Goal: Task Accomplishment & Management: Use online tool/utility

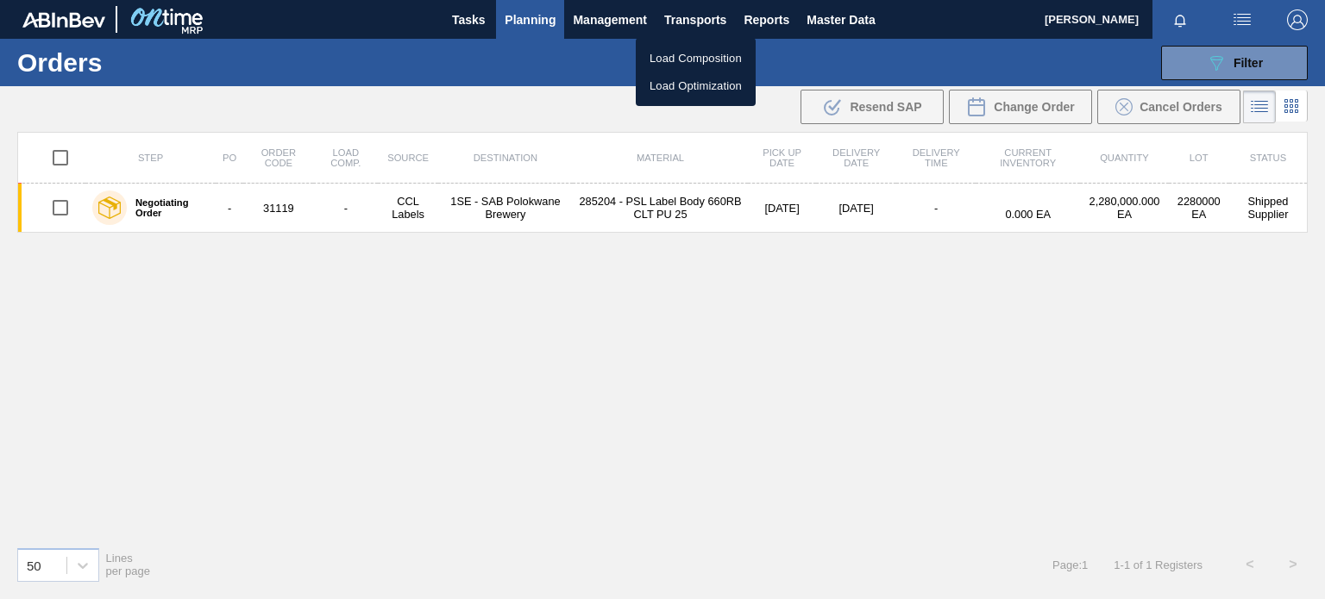
click at [686, 63] on li "Load Composition" at bounding box center [696, 59] width 120 height 28
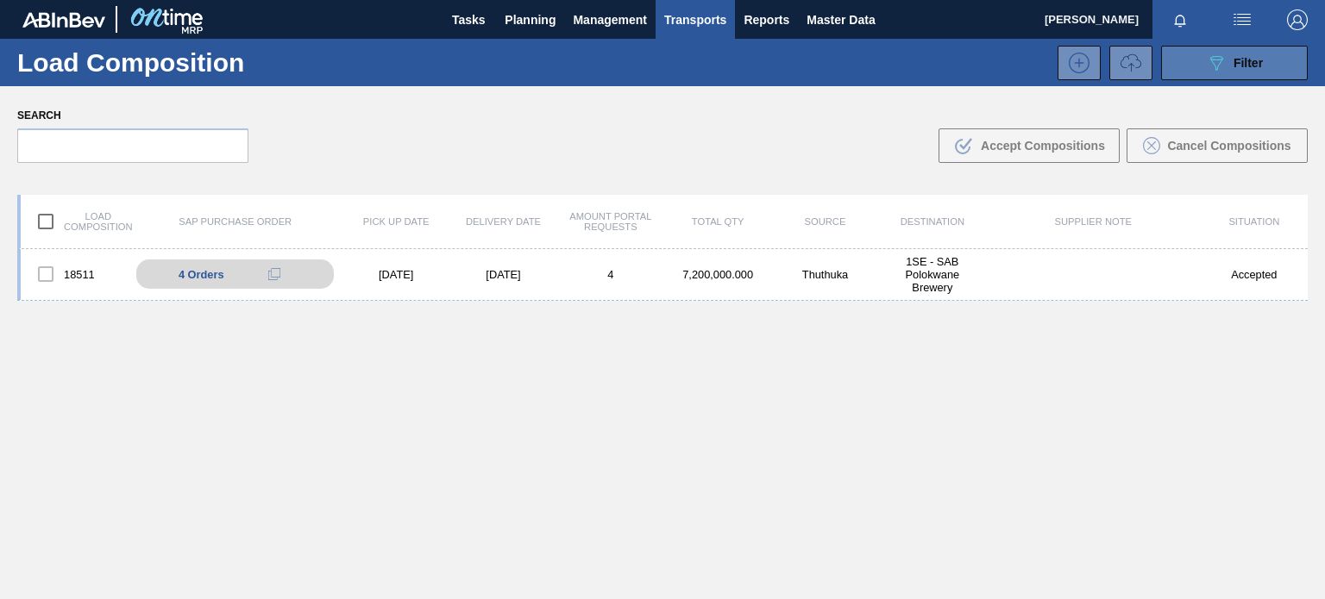
click at [1294, 55] on button "089F7B8B-B2A5-4AFE-B5C0-19BA573D28AC Filter" at bounding box center [1234, 63] width 147 height 34
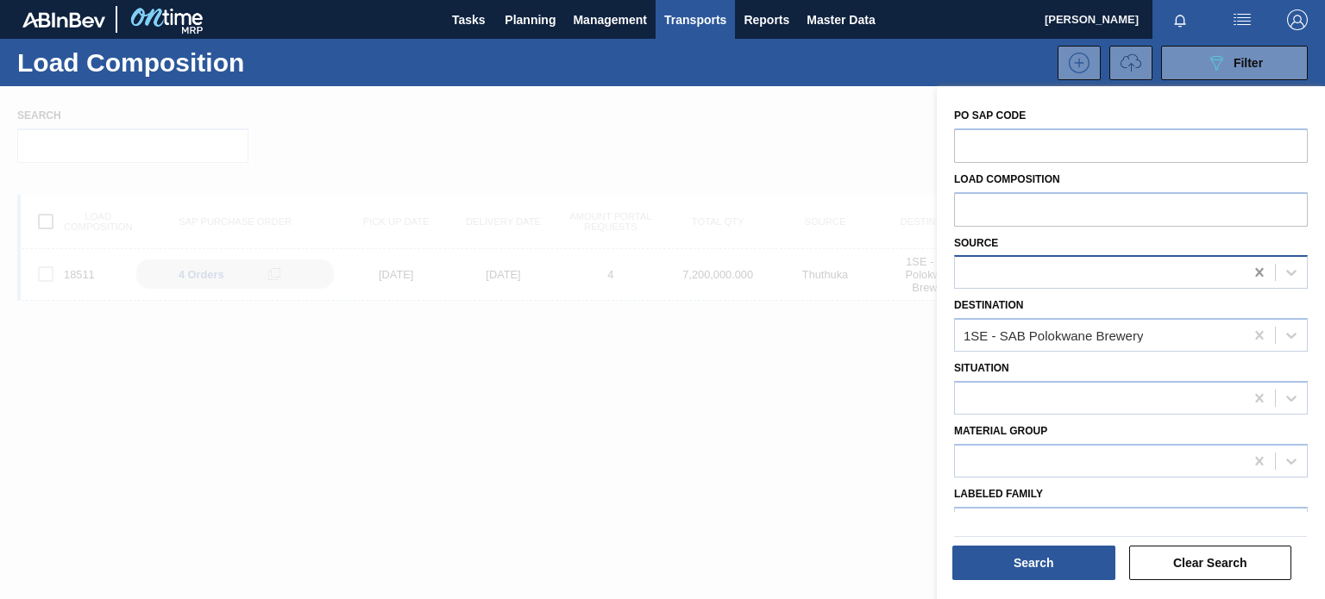
click at [1257, 275] on icon at bounding box center [1259, 272] width 17 height 17
type input "[PERSON_NAME]"
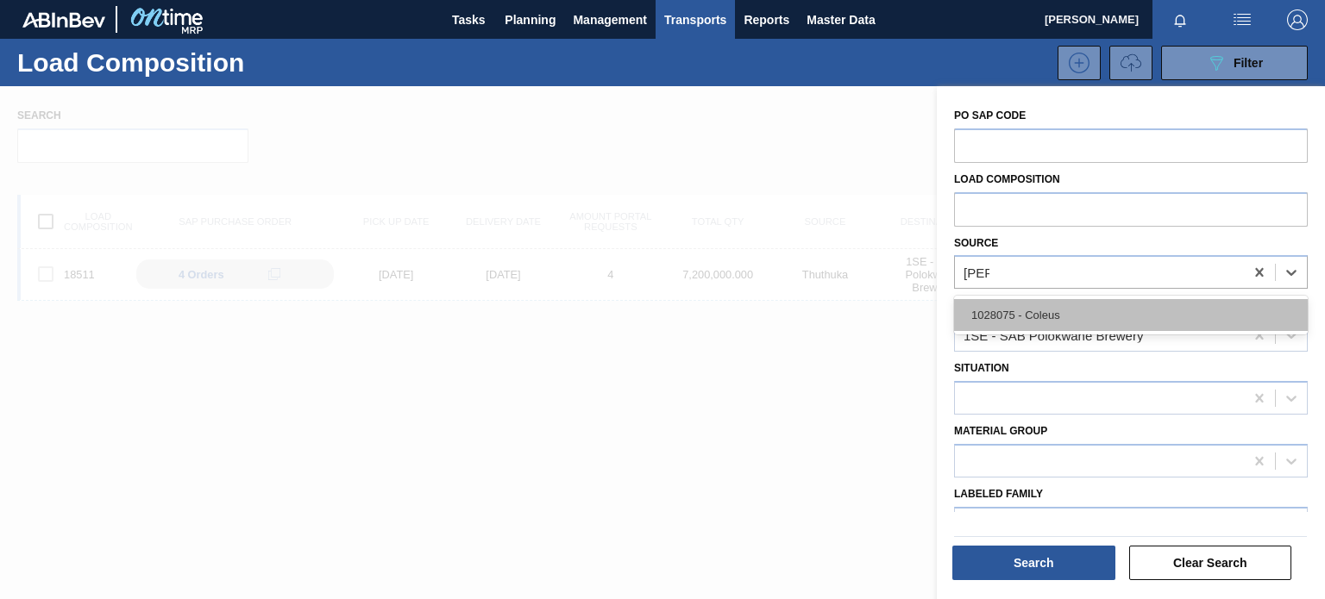
click at [1018, 309] on div "1028075 - Coleus" at bounding box center [1131, 315] width 354 height 32
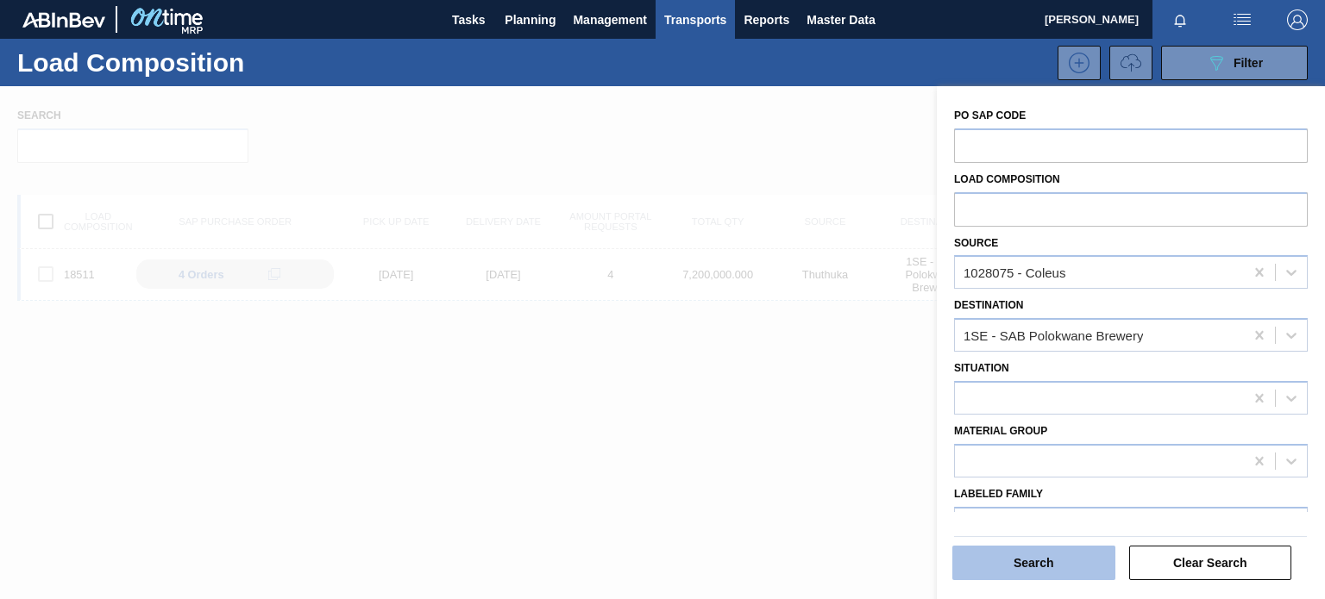
click at [1055, 572] on button "Search" at bounding box center [1033, 563] width 163 height 34
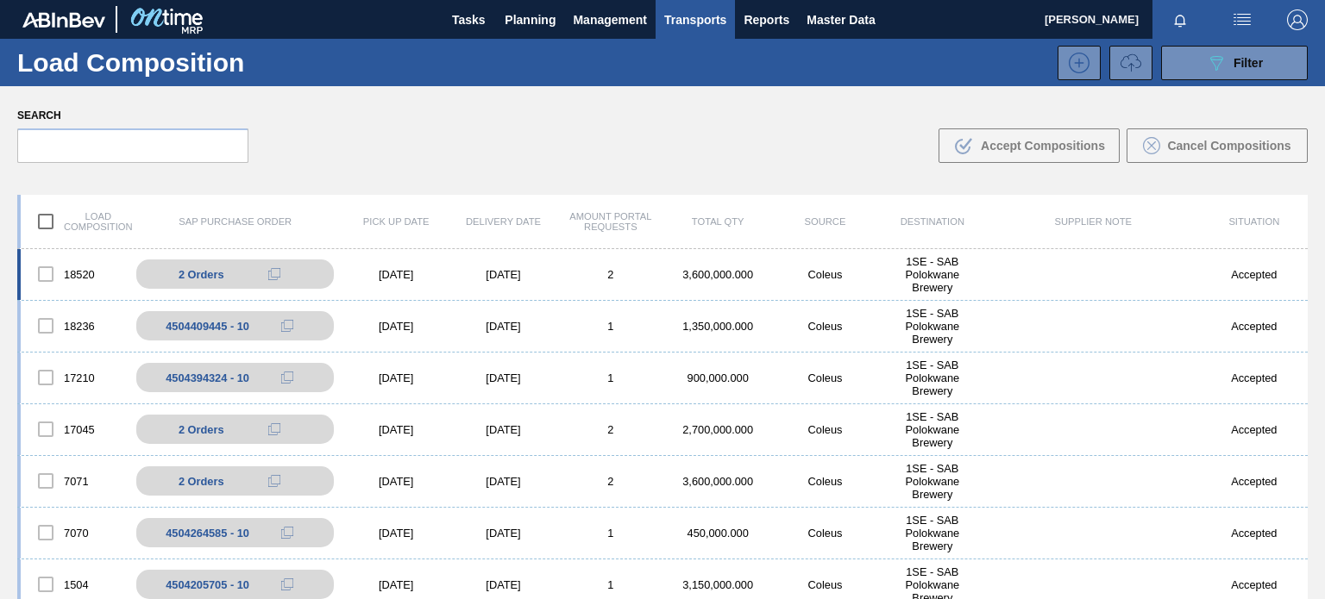
click at [582, 273] on div "2" at bounding box center [610, 274] width 107 height 13
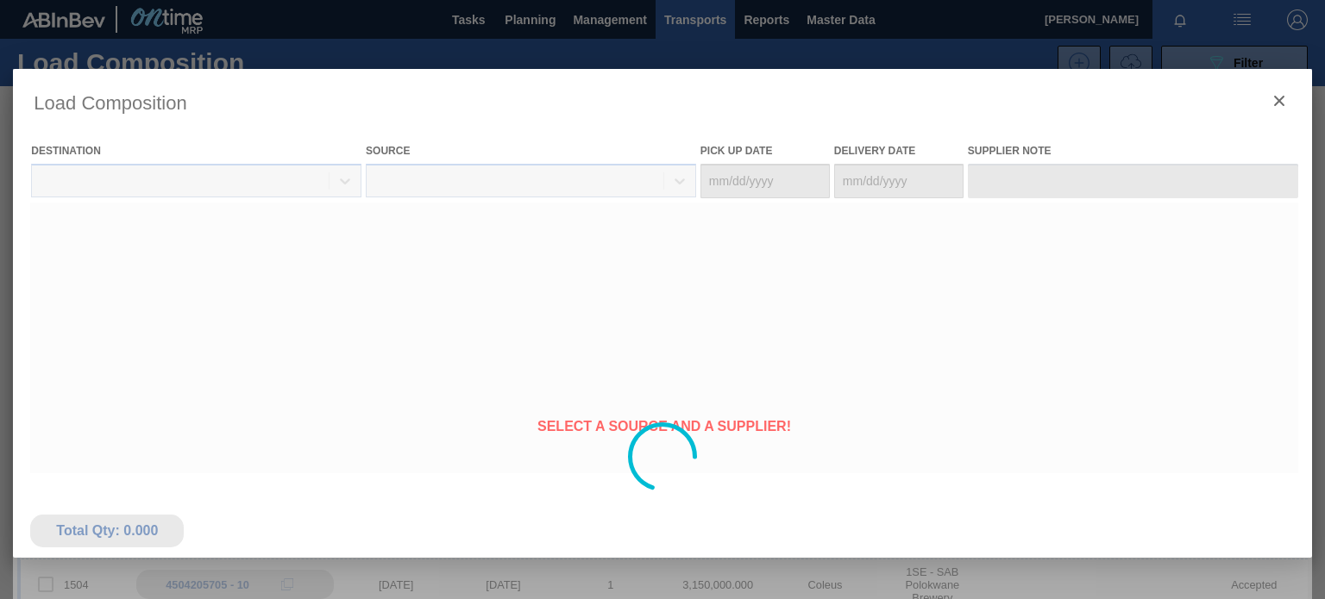
type Date "[DATE]"
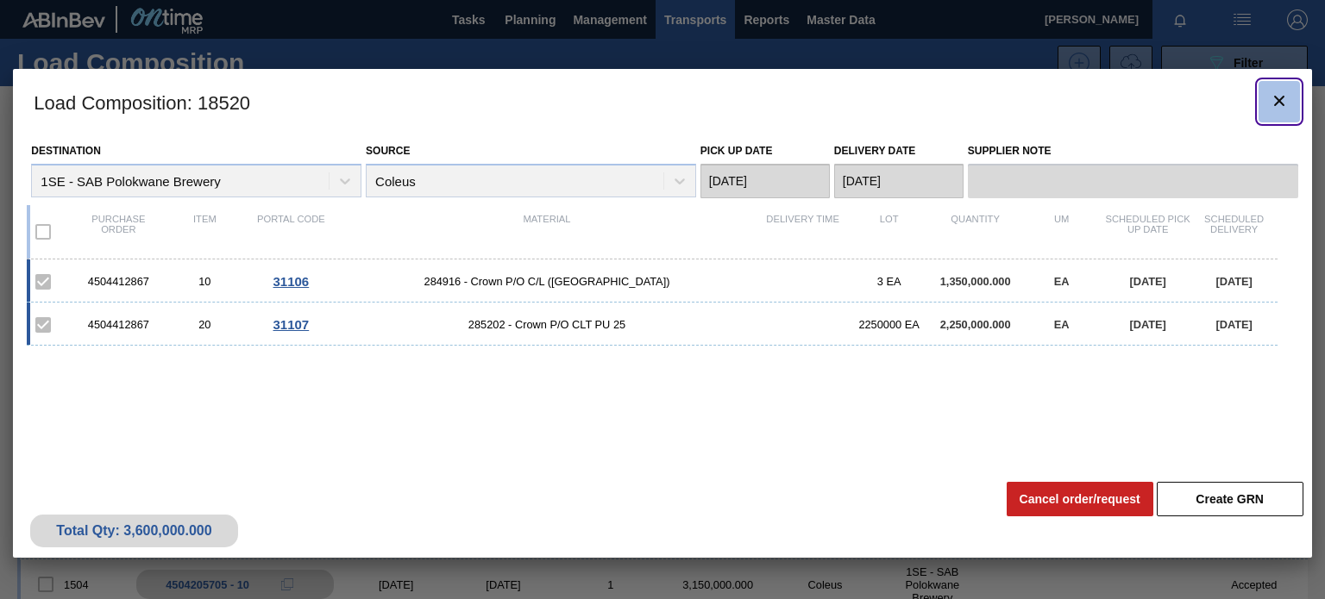
click at [1276, 104] on icon "botão de ícone" at bounding box center [1279, 101] width 21 height 21
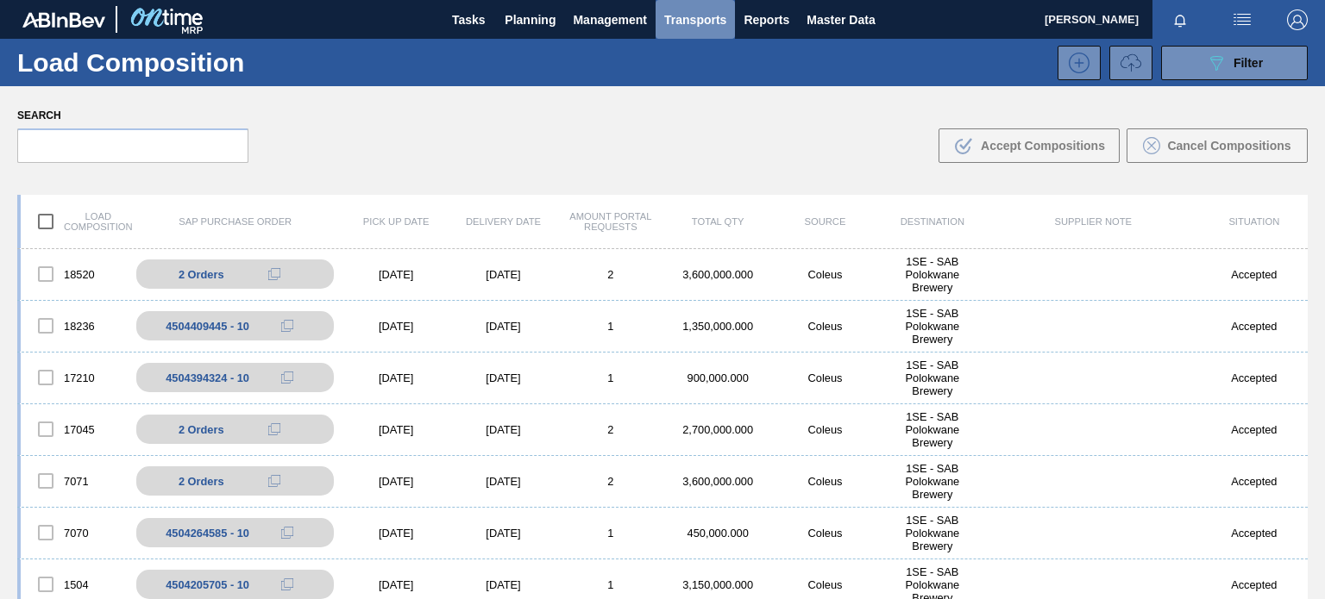
click at [687, 21] on span "Transports" at bounding box center [695, 19] width 62 height 21
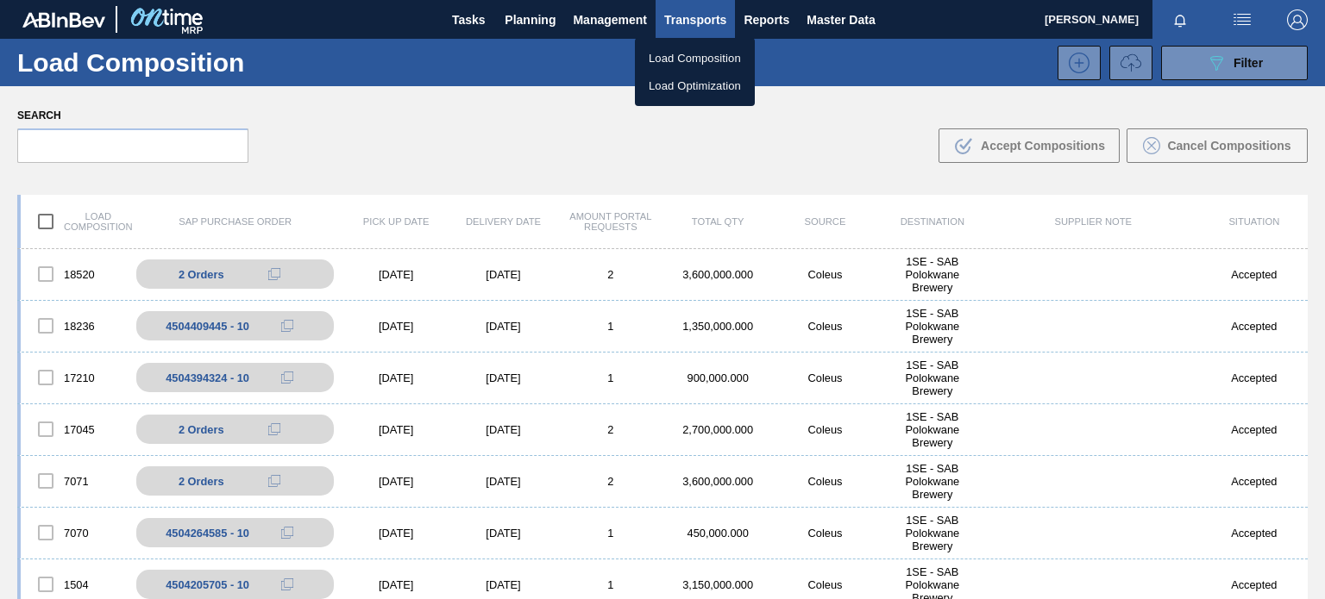
click at [661, 54] on li "Load Composition" at bounding box center [695, 59] width 120 height 28
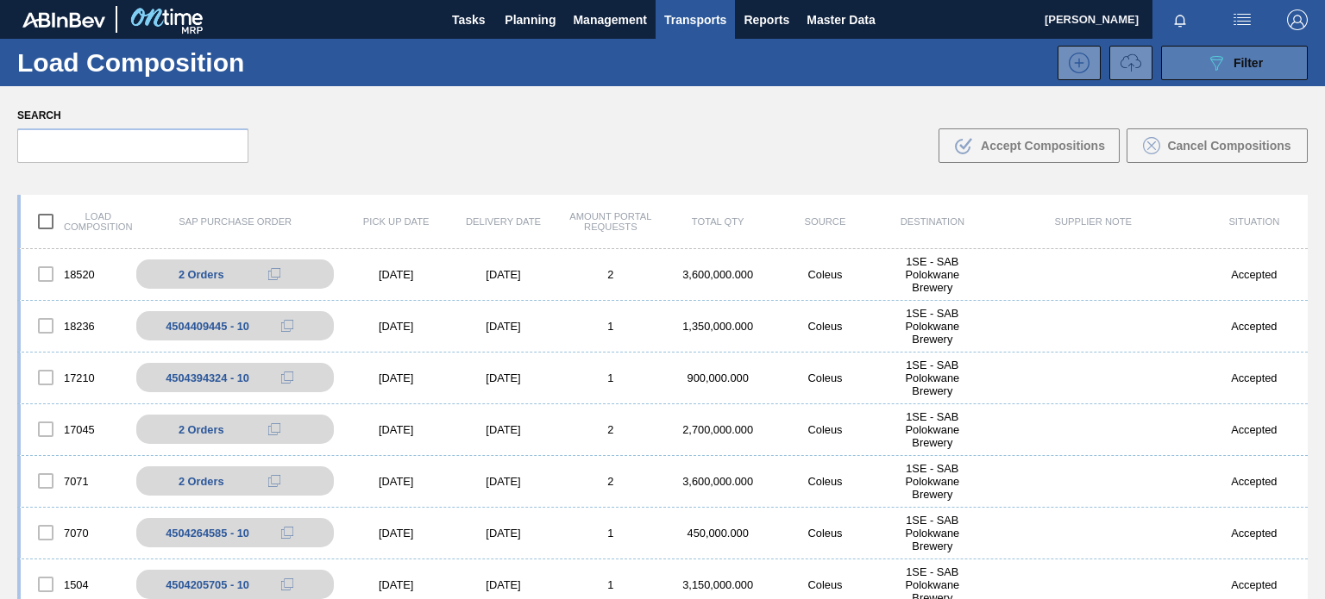
click at [1239, 70] on div "089F7B8B-B2A5-4AFE-B5C0-19BA573D28AC Filter" at bounding box center [1234, 63] width 57 height 21
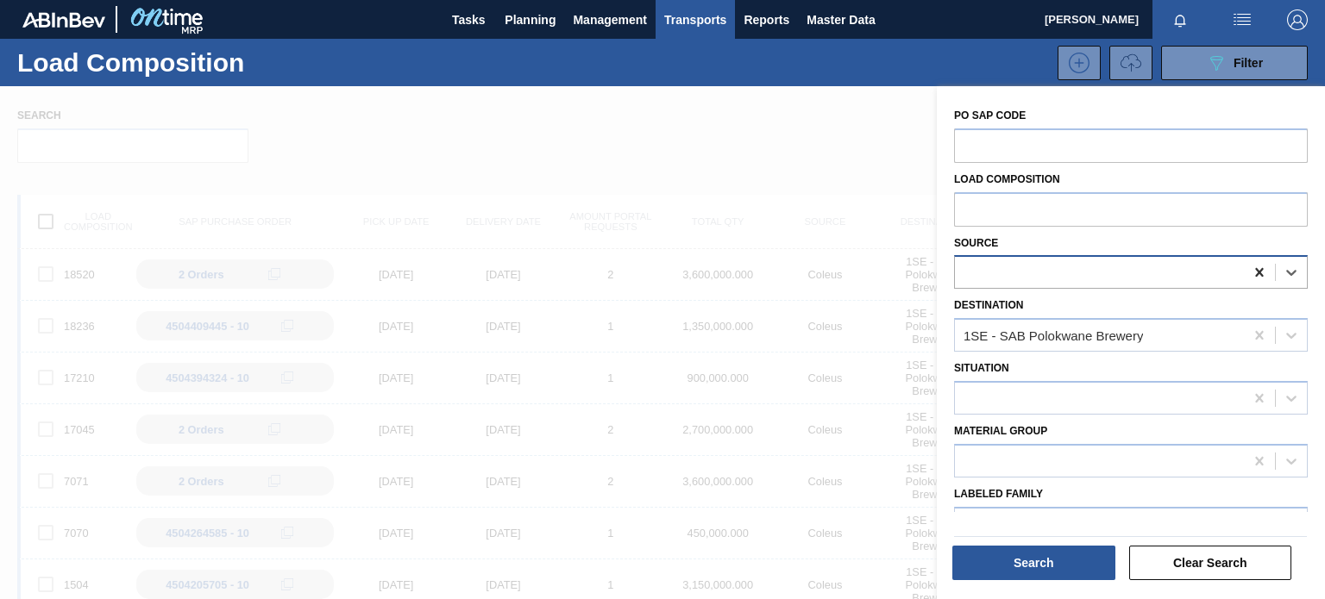
click at [1252, 273] on icon at bounding box center [1259, 272] width 17 height 17
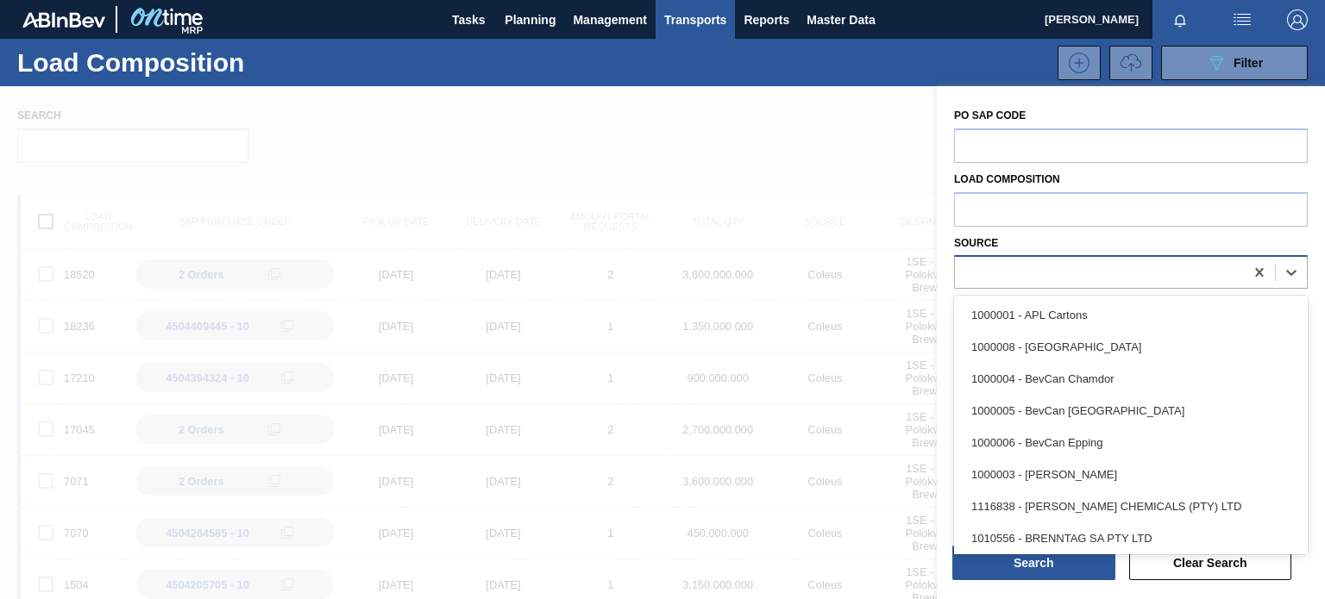
click at [1219, 275] on div at bounding box center [1099, 272] width 289 height 25
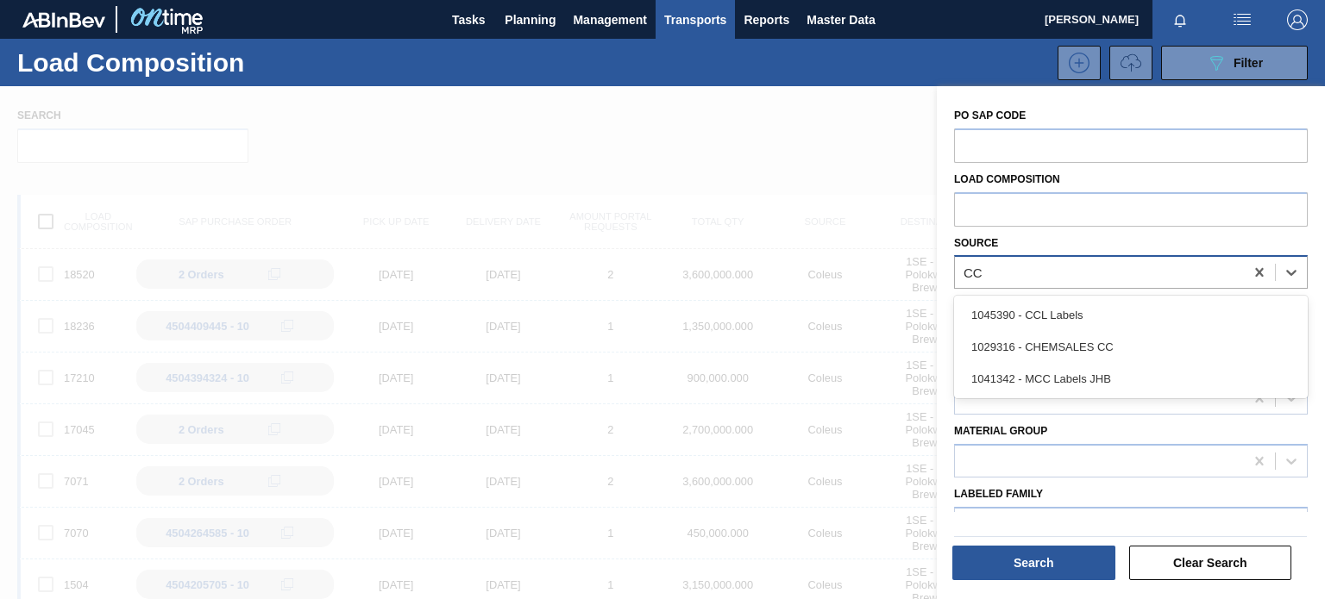
type input "CCL"
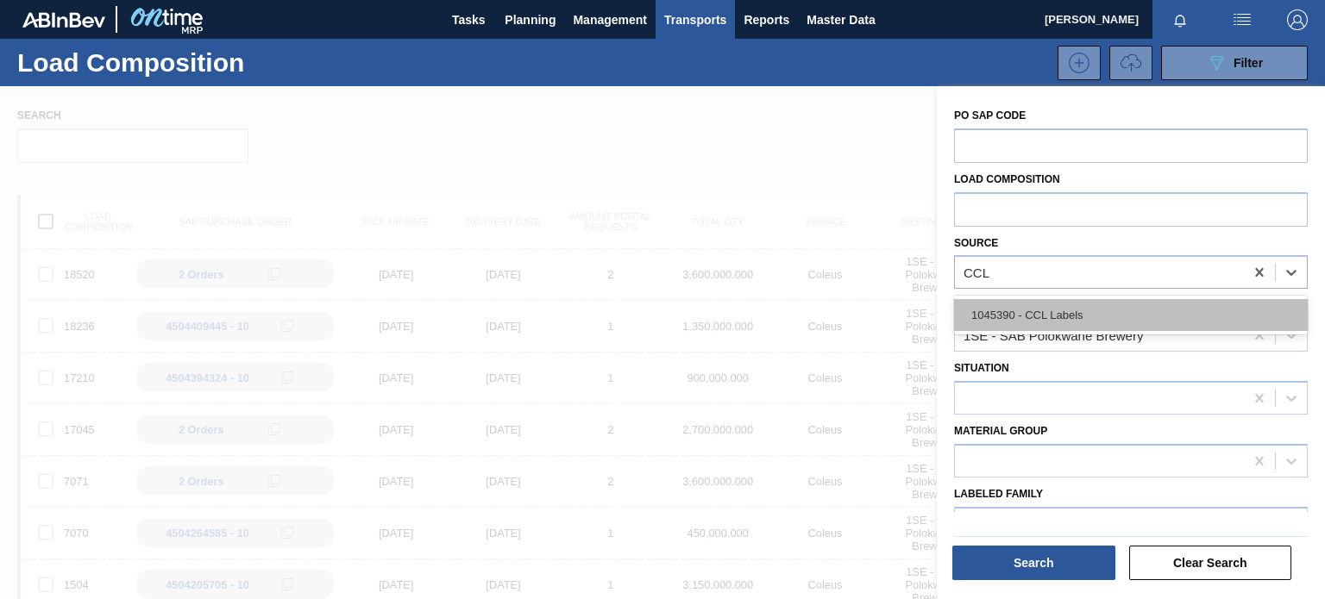
click at [1104, 306] on div "1045390 - CCL Labels" at bounding box center [1131, 315] width 354 height 32
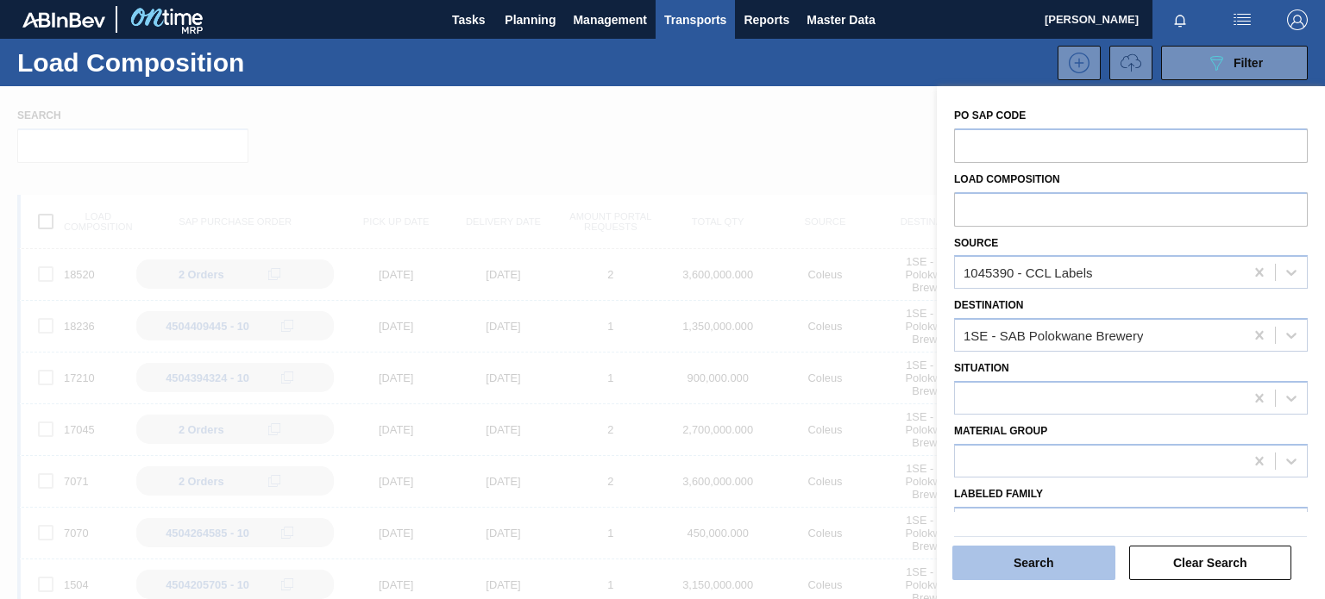
click at [1043, 566] on button "Search" at bounding box center [1033, 563] width 163 height 34
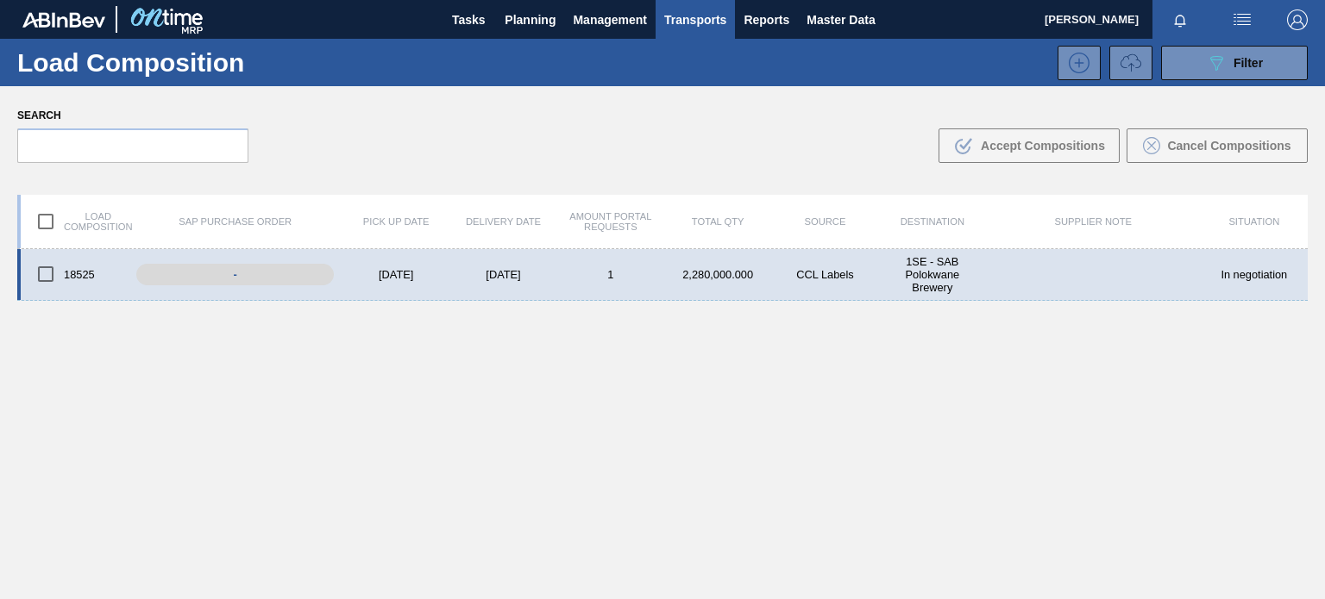
click at [550, 294] on div "18525 - [DATE] [DATE] 1 2,280,000.000 CCL Labels 1SE - SAB Polokwane Brewery In…" at bounding box center [662, 275] width 1290 height 52
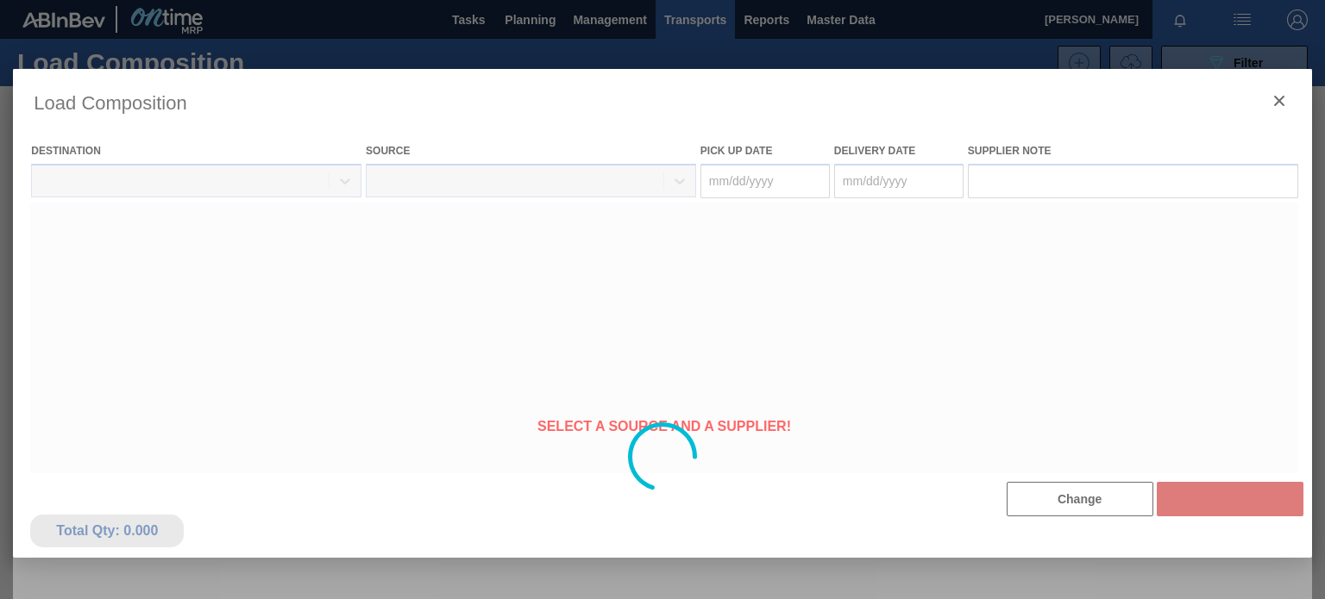
type Date "[DATE]"
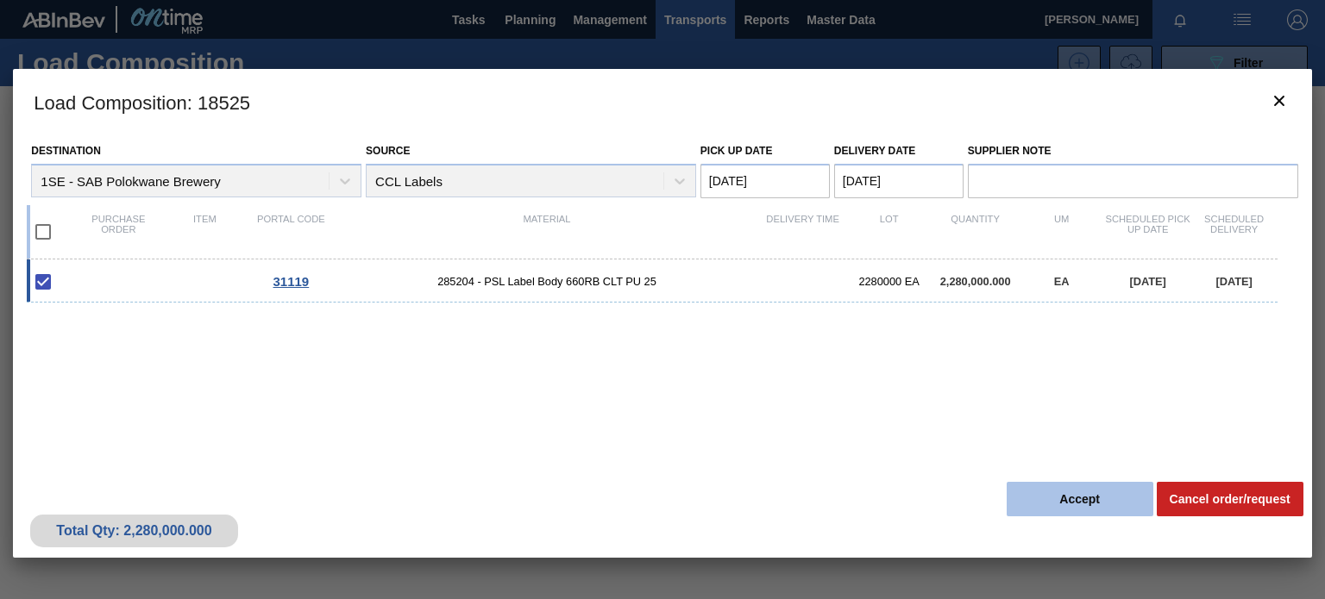
click at [1114, 497] on button "Accept" at bounding box center [1079, 499] width 147 height 34
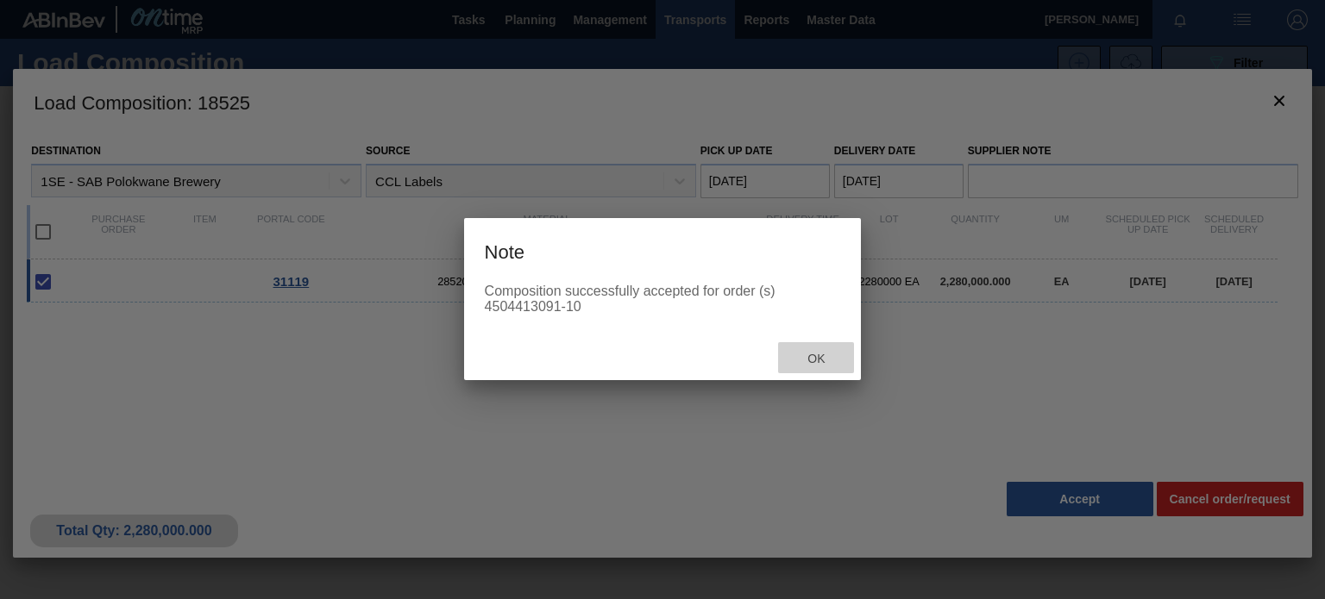
click at [818, 352] on span "Ok" at bounding box center [815, 359] width 45 height 14
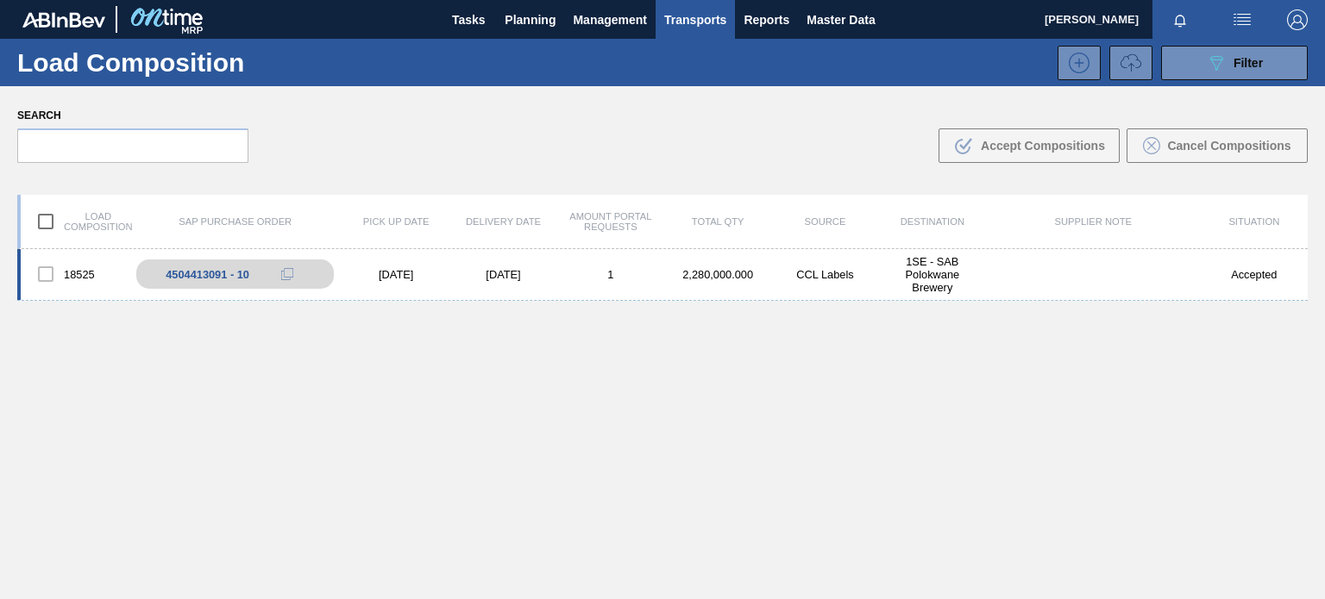
click at [448, 278] on div "[DATE]" at bounding box center [395, 274] width 107 height 13
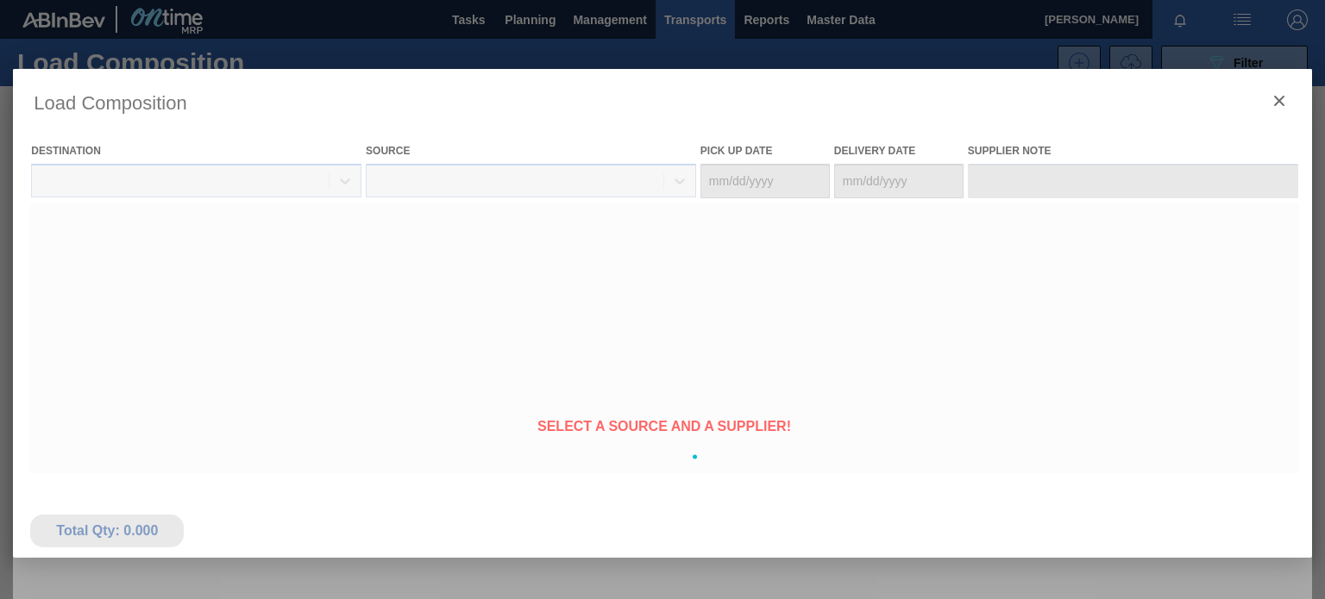
type Date "[DATE]"
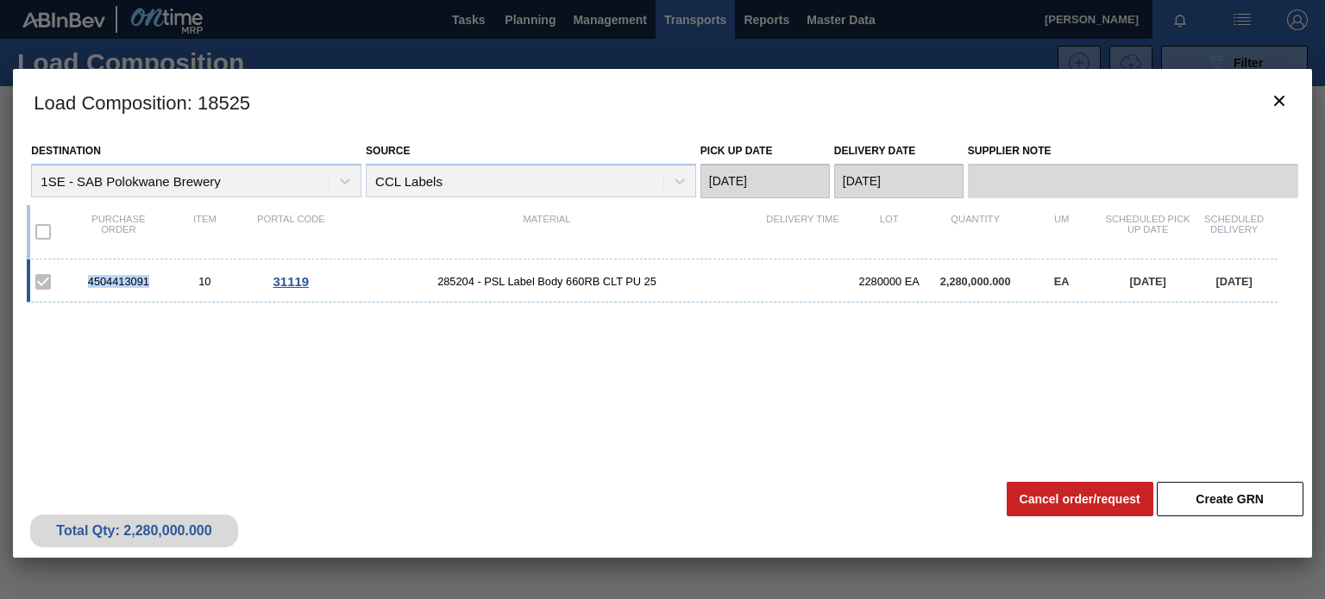
drag, startPoint x: 152, startPoint y: 279, endPoint x: 90, endPoint y: 282, distance: 62.1
click at [90, 282] on div "4504413091" at bounding box center [118, 281] width 86 height 13
copy div "4504413091"
